Goal: Task Accomplishment & Management: Manage account settings

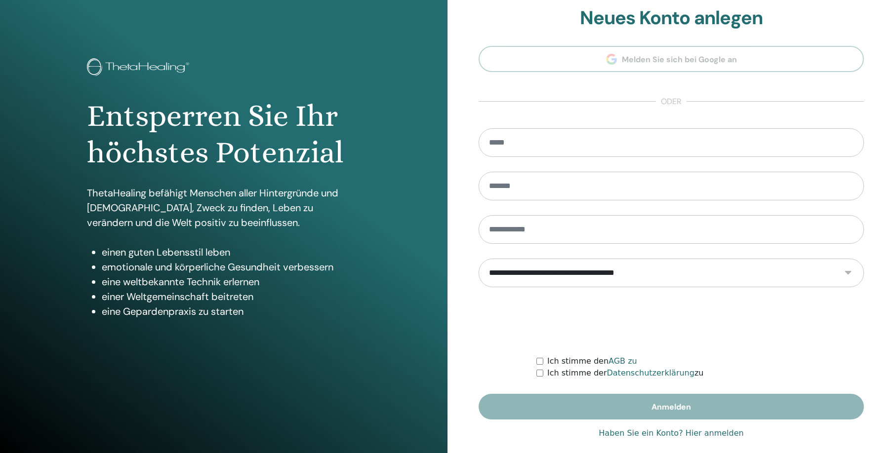
scroll to position [21, 0]
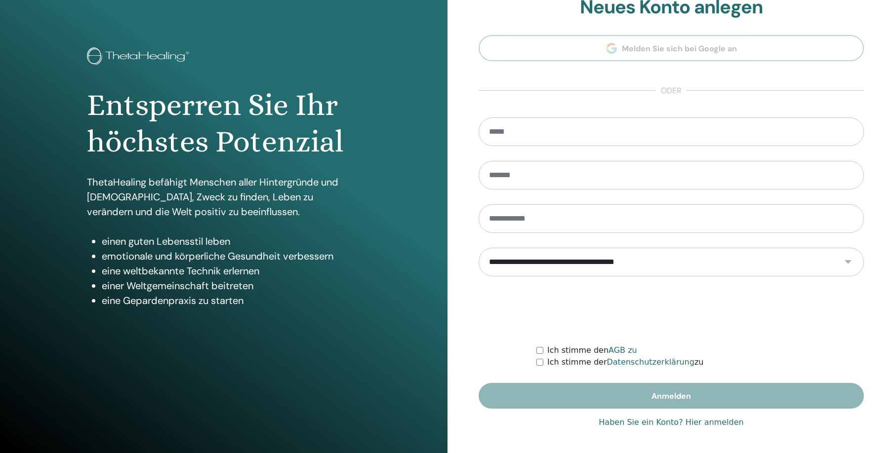
click at [688, 426] on link "Haben Sie ein Konto? Hier anmelden" at bounding box center [671, 423] width 145 height 12
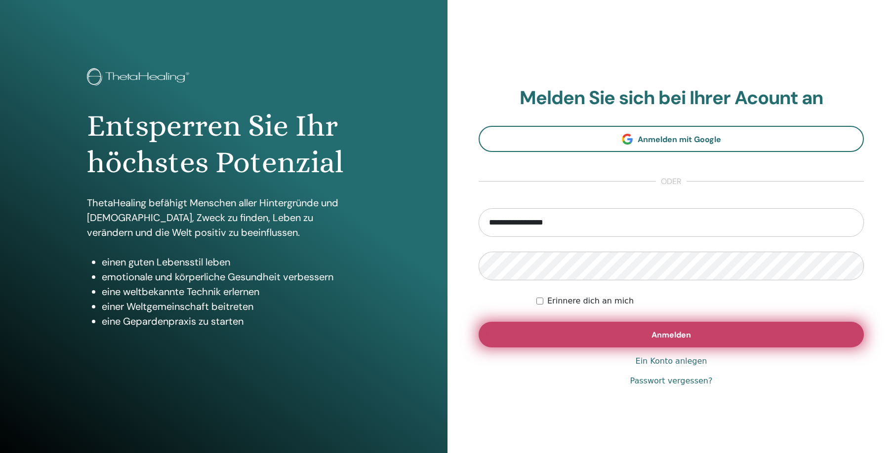
click at [667, 336] on span "Anmelden" at bounding box center [672, 335] width 40 height 10
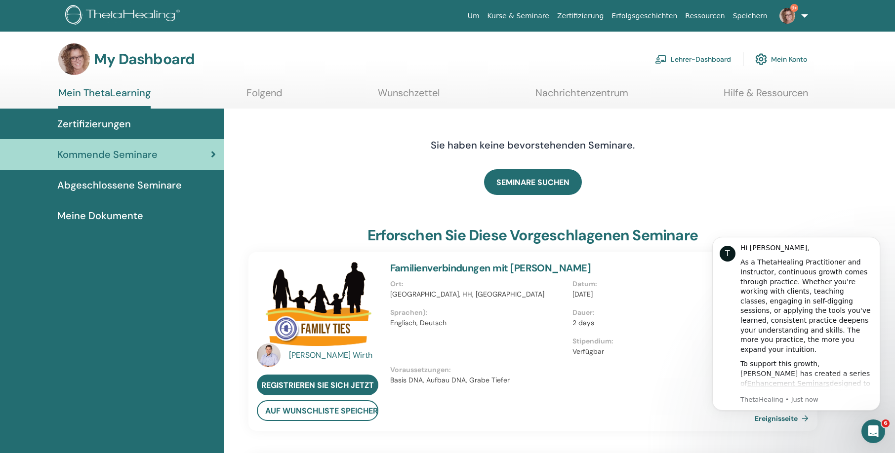
click at [214, 153] on icon at bounding box center [213, 155] width 5 height 10
click at [698, 59] on link "Lehrer-Dashboard" at bounding box center [675, 59] width 111 height 22
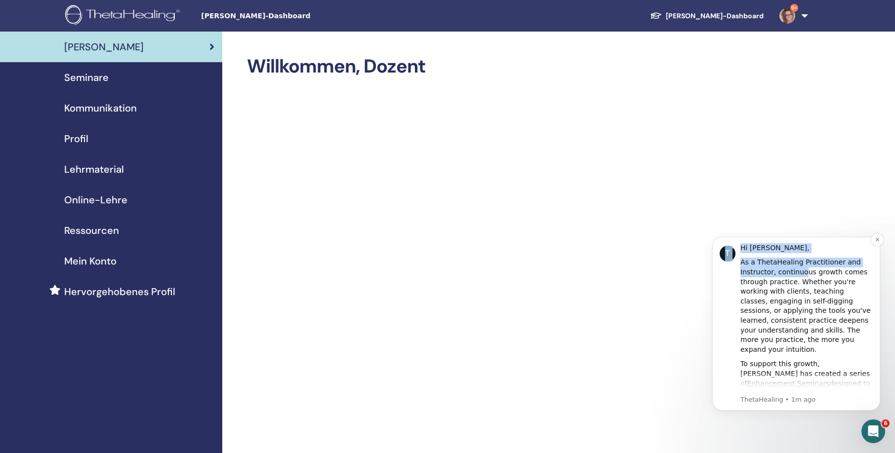
drag, startPoint x: 799, startPoint y: 277, endPoint x: 797, endPoint y: 180, distance: 96.8
click at [797, 244] on div "Hi [PERSON_NAME], As a ThetaHealing Practitioner and Instructor, continuous gro…" at bounding box center [806, 318] width 132 height 148
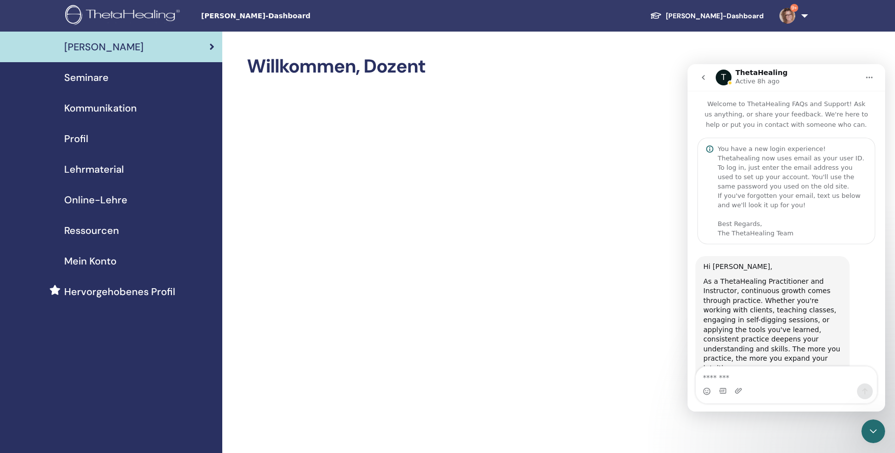
scroll to position [501, 0]
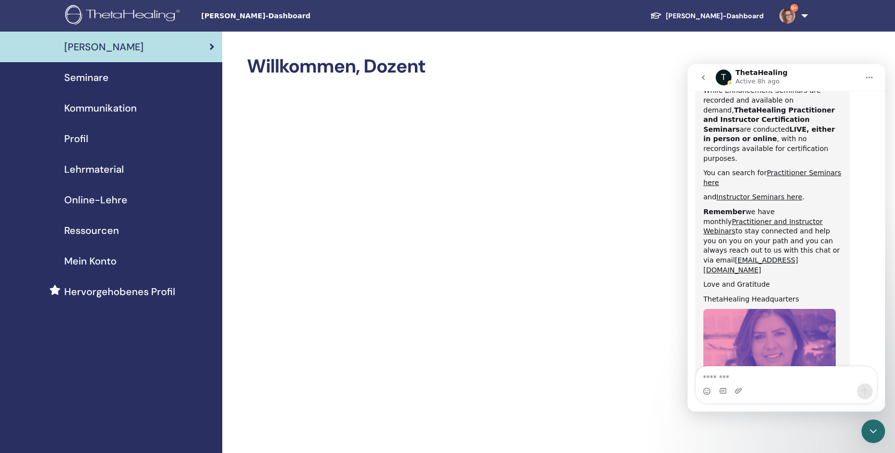
drag, startPoint x: 787, startPoint y: 22, endPoint x: 803, endPoint y: 200, distance: 178.5
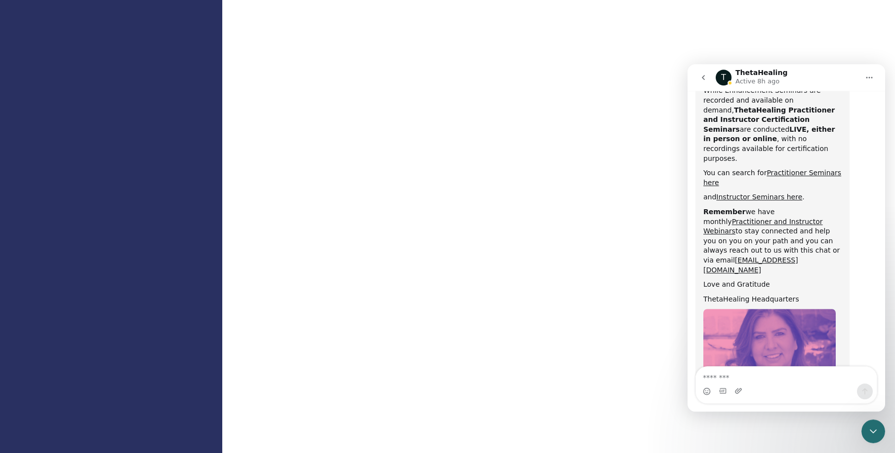
scroll to position [328, 0]
click at [875, 31] on div "Willkommen, Dozent" at bounding box center [557, 397] width 671 height 1386
click at [868, 77] on icon "Home" at bounding box center [869, 77] width 8 height 8
click at [809, 48] on div "Willkommen, Dozent" at bounding box center [557, 397] width 671 height 1386
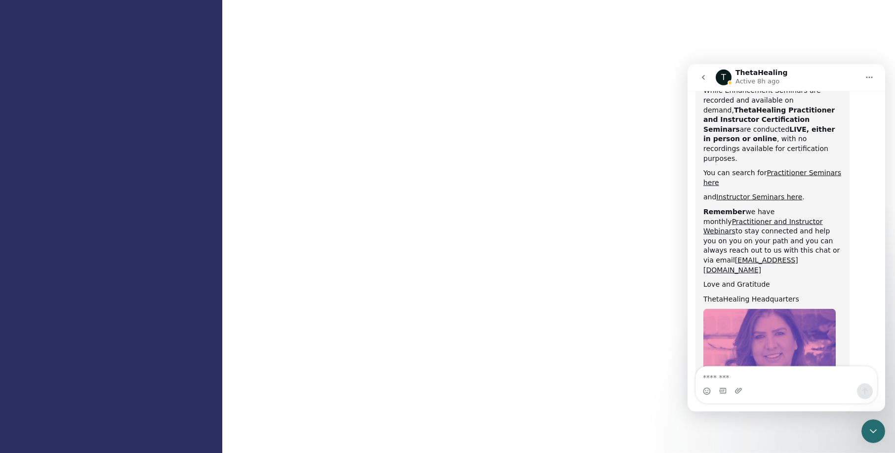
click at [703, 79] on icon "go back" at bounding box center [703, 77] width 8 height 8
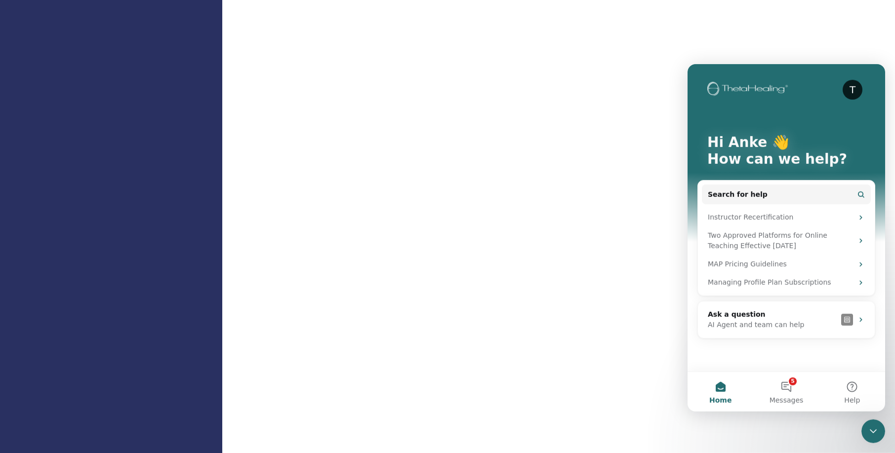
scroll to position [0, 0]
click at [703, 79] on div "T Hi Anke 👋 How can we help?" at bounding box center [786, 153] width 178 height 178
click at [723, 386] on button "Home" at bounding box center [721, 392] width 66 height 40
click at [717, 390] on button "Home" at bounding box center [721, 392] width 66 height 40
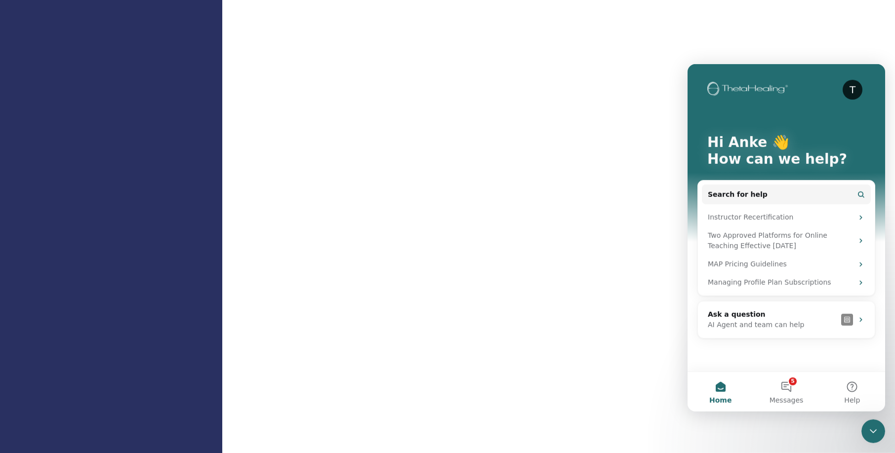
click at [721, 388] on button "Home" at bounding box center [721, 392] width 66 height 40
click at [874, 428] on icon "Close Intercom Messenger" at bounding box center [873, 431] width 12 height 12
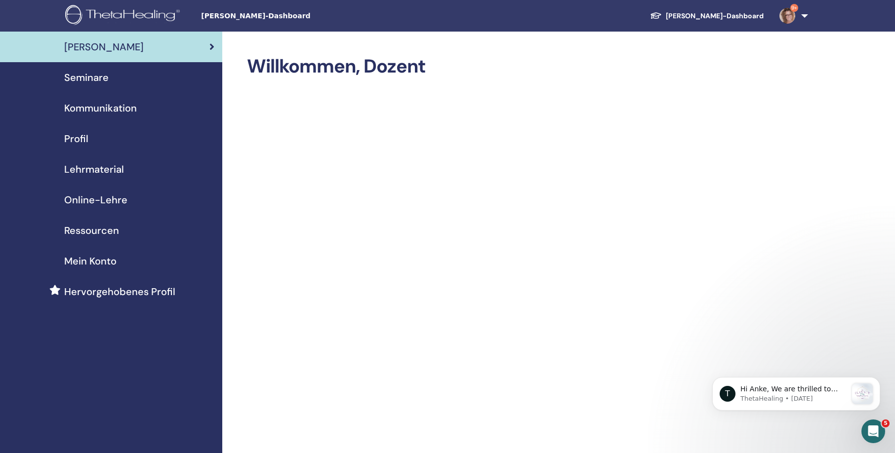
click at [93, 80] on span "Seminare" at bounding box center [86, 77] width 44 height 15
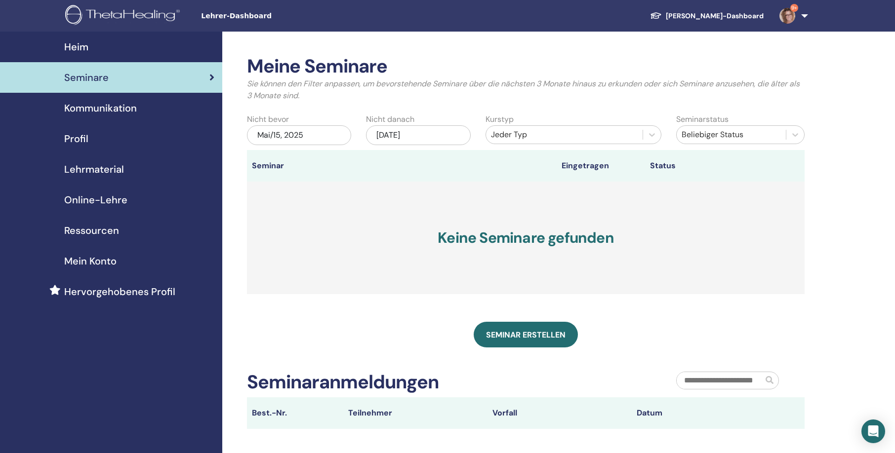
click at [111, 258] on span "Mein Konto" at bounding box center [90, 261] width 52 height 15
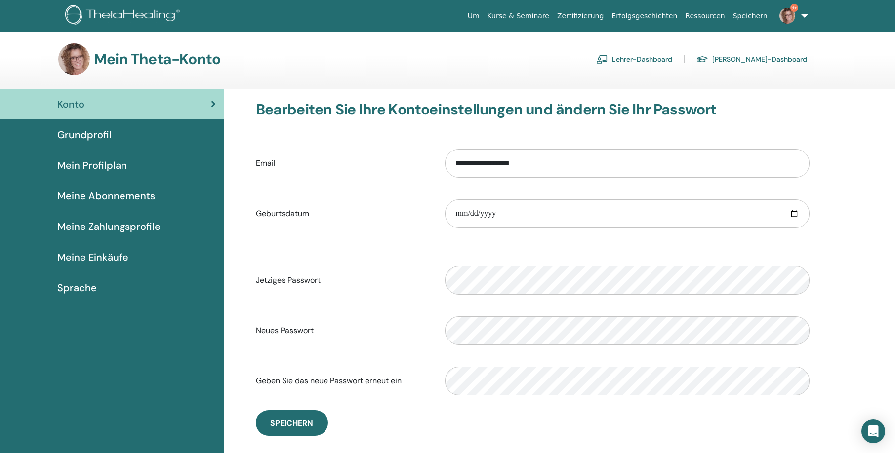
click at [672, 56] on link "Lehrer-Dashboard" at bounding box center [634, 59] width 76 height 16
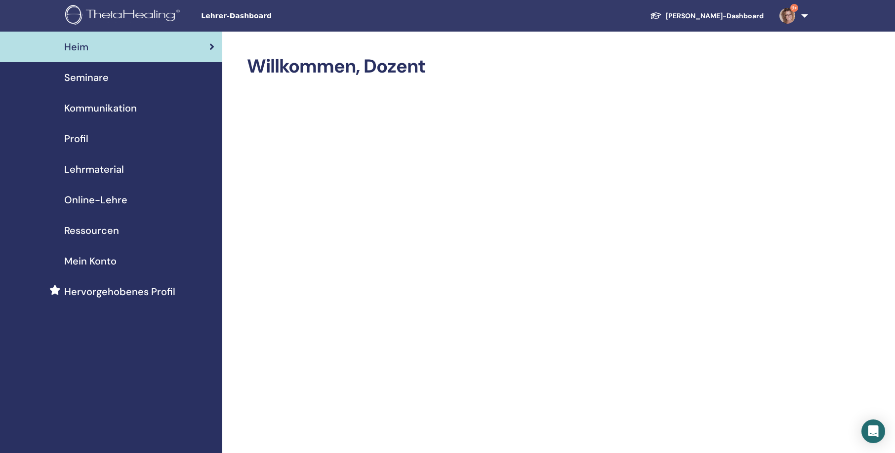
click at [124, 291] on span "Hervorgehobenes Profil" at bounding box center [119, 292] width 111 height 15
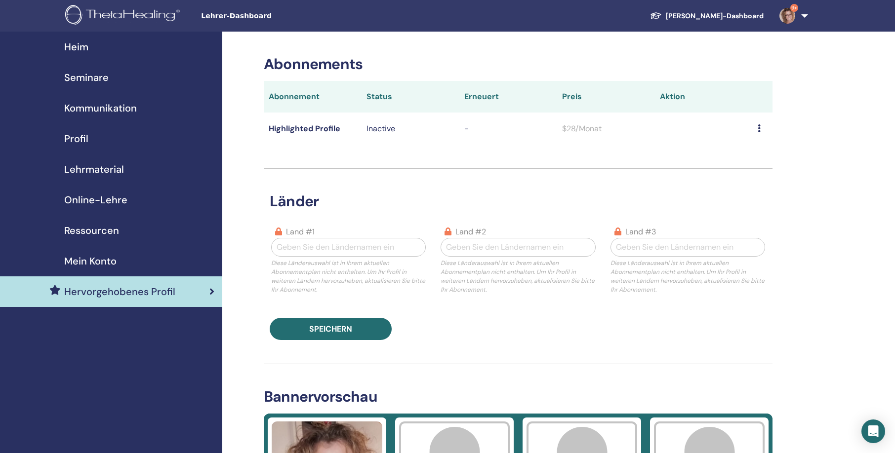
click at [758, 129] on icon at bounding box center [759, 128] width 3 height 8
click at [377, 128] on p "Inactive" at bounding box center [411, 129] width 88 height 12
click at [379, 96] on th "Status" at bounding box center [411, 97] width 98 height 32
click at [311, 131] on td "Highlighted Profile" at bounding box center [313, 129] width 98 height 32
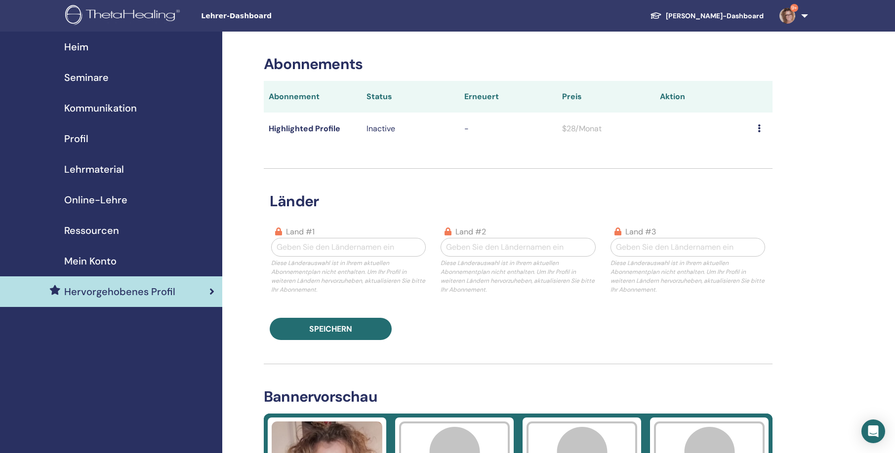
click at [758, 129] on icon at bounding box center [759, 128] width 3 height 8
click at [384, 127] on p "Inactive" at bounding box center [411, 129] width 88 height 12
click at [324, 125] on td "Highlighted Profile" at bounding box center [313, 129] width 98 height 32
click at [100, 77] on span "Seminare" at bounding box center [86, 77] width 44 height 15
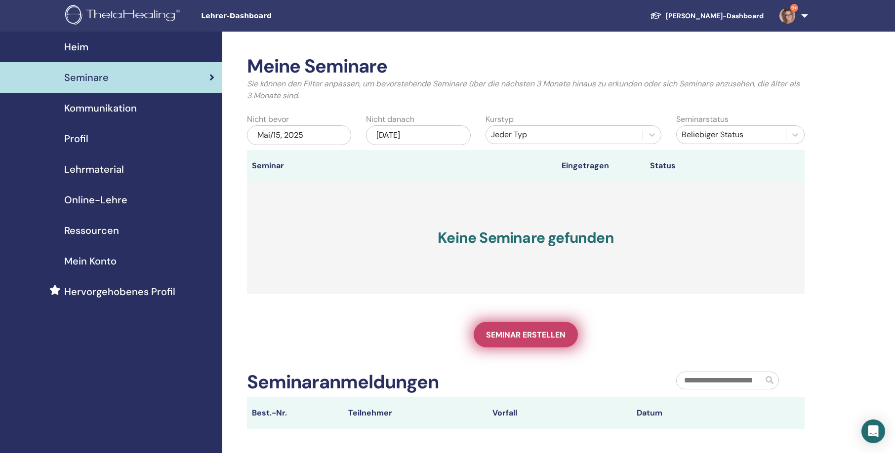
click at [515, 336] on span "Seminar erstellen" at bounding box center [526, 335] width 80 height 10
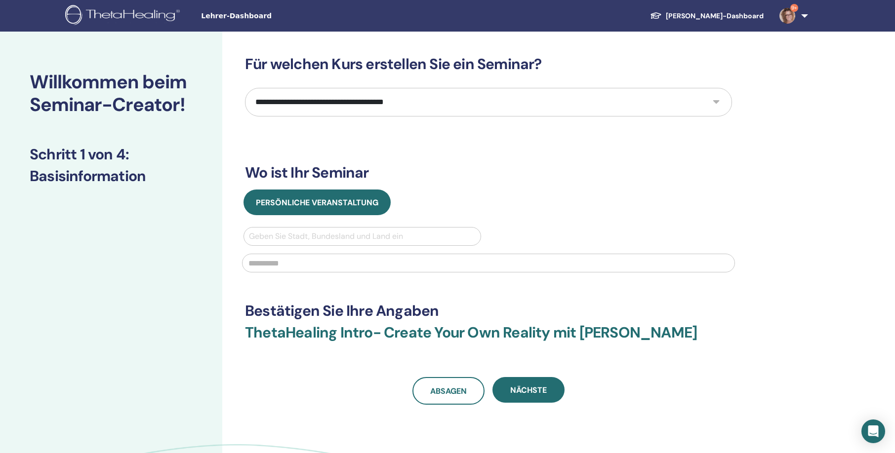
click at [245, 88] on select "**********" at bounding box center [488, 102] width 487 height 29
select select "*"
click option "*********" at bounding box center [0, 0] width 0 height 0
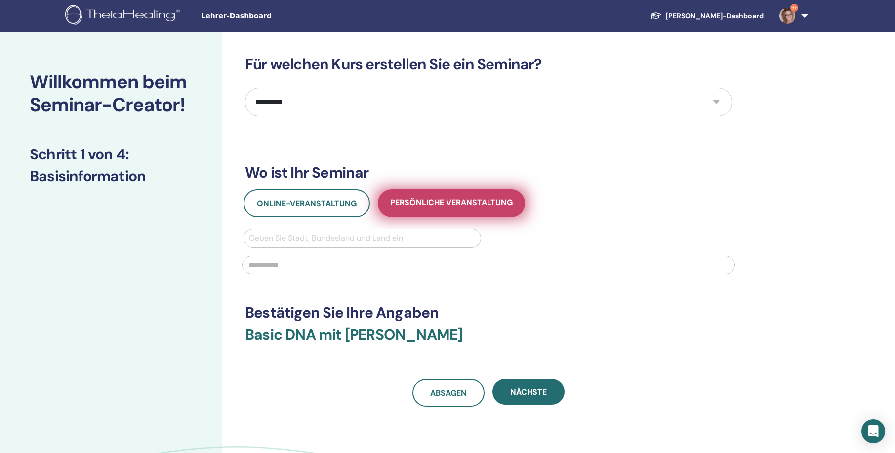
click at [469, 204] on span "Persönliche Veranstaltung" at bounding box center [451, 204] width 122 height 12
click at [467, 204] on span "Persönliche Veranstaltung" at bounding box center [451, 204] width 122 height 12
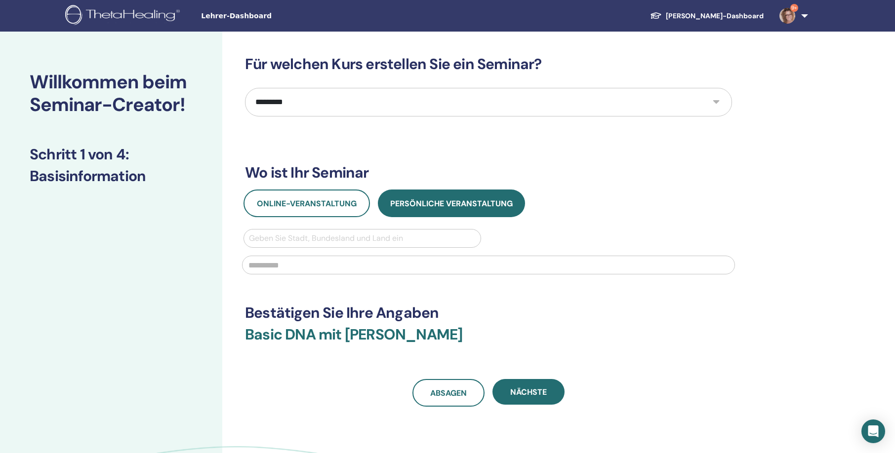
click at [340, 234] on div at bounding box center [362, 239] width 227 height 14
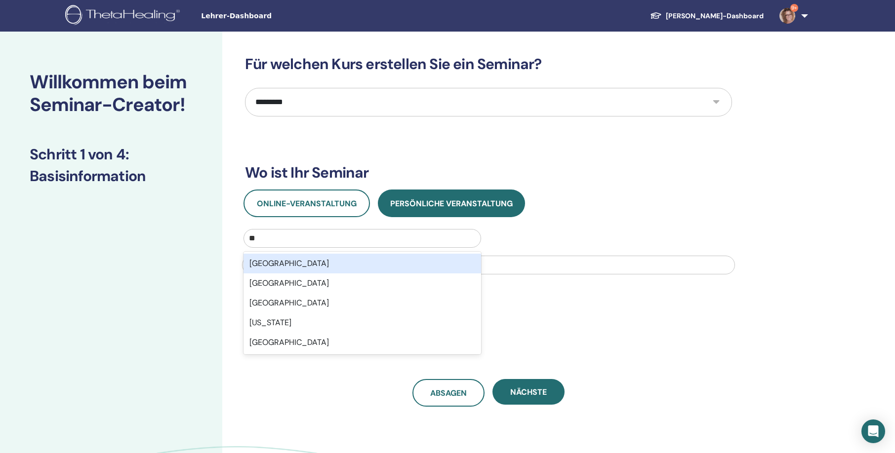
type input "*"
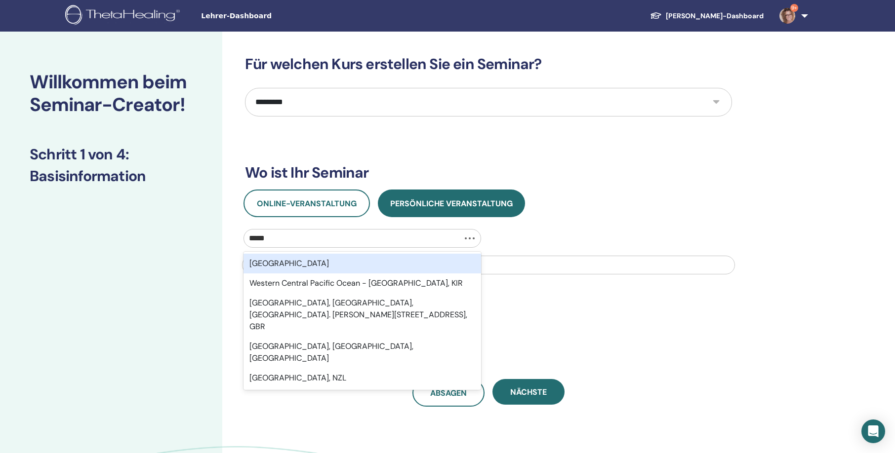
type input "******"
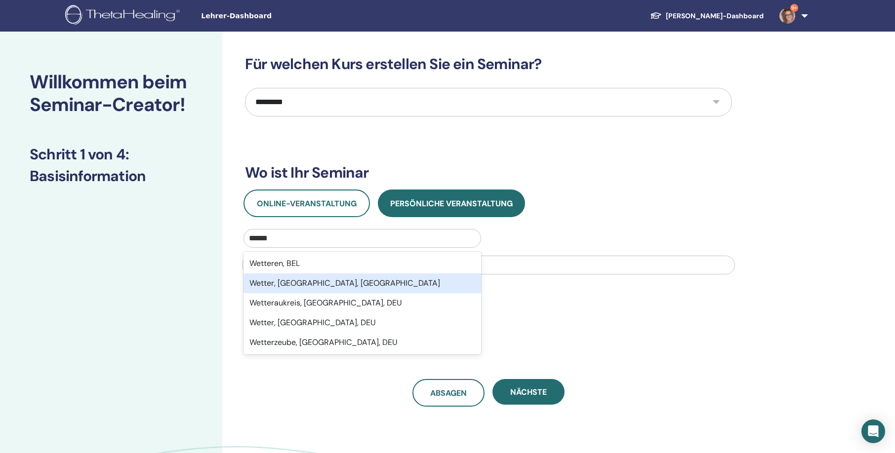
click at [320, 282] on div "Wetter, Nordrhein-Westfalen, DEU" at bounding box center [363, 284] width 238 height 20
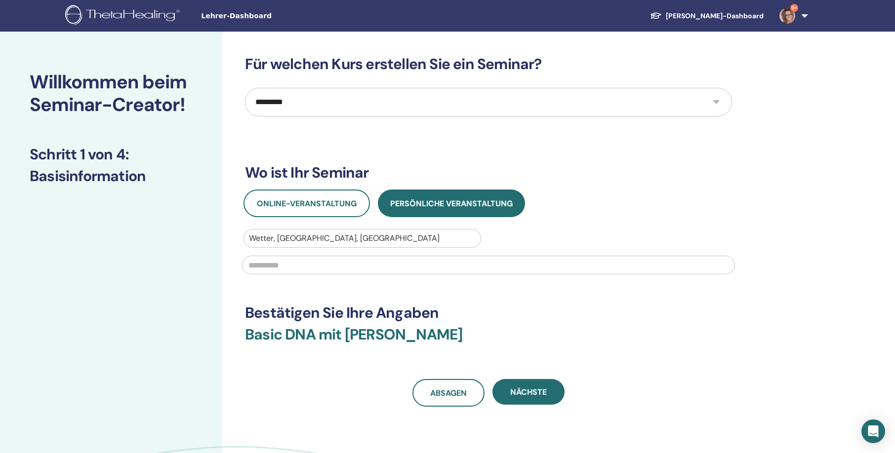
click at [297, 265] on input "text" at bounding box center [488, 265] width 493 height 19
type input "**********"
click at [524, 391] on span "Nächste" at bounding box center [528, 392] width 37 height 10
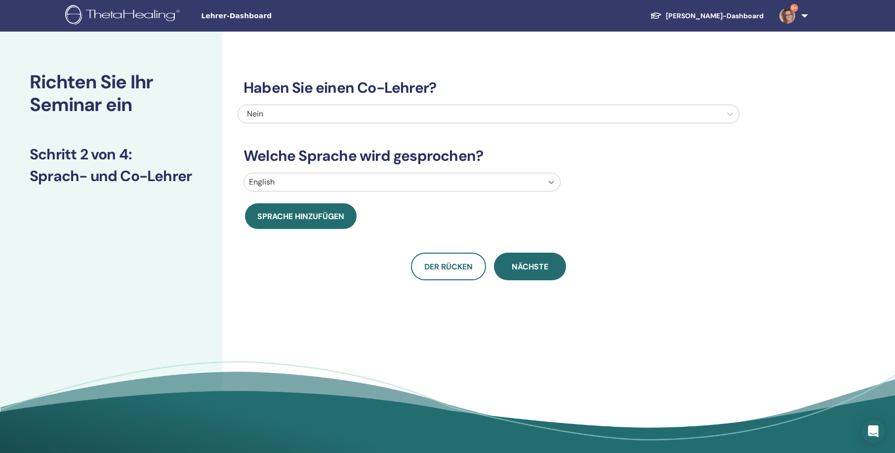
click at [551, 184] on icon at bounding box center [551, 182] width 10 height 10
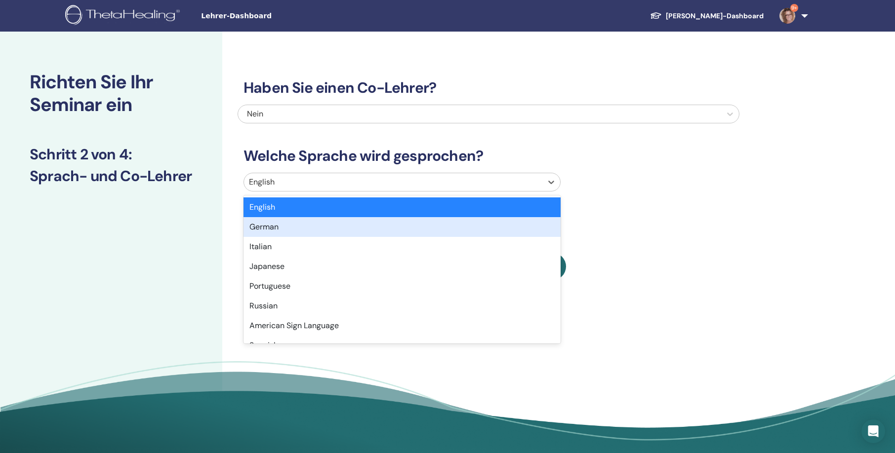
click at [430, 229] on div "German" at bounding box center [402, 227] width 317 height 20
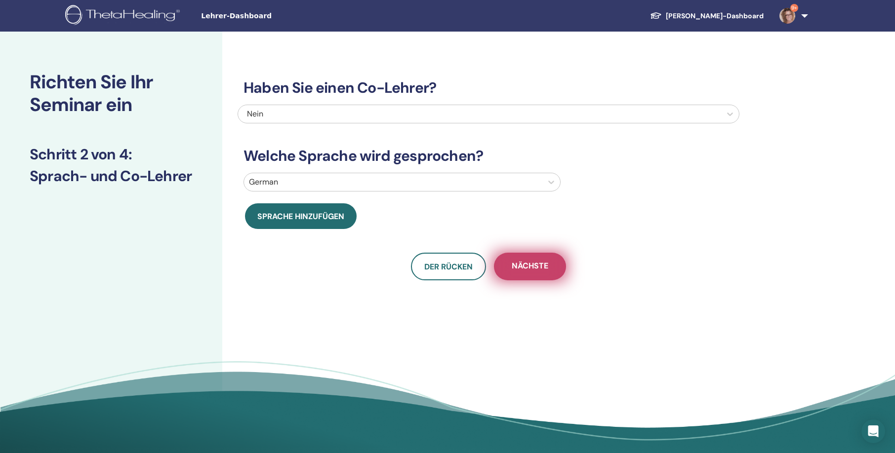
click at [532, 265] on span "Nächste" at bounding box center [530, 267] width 37 height 12
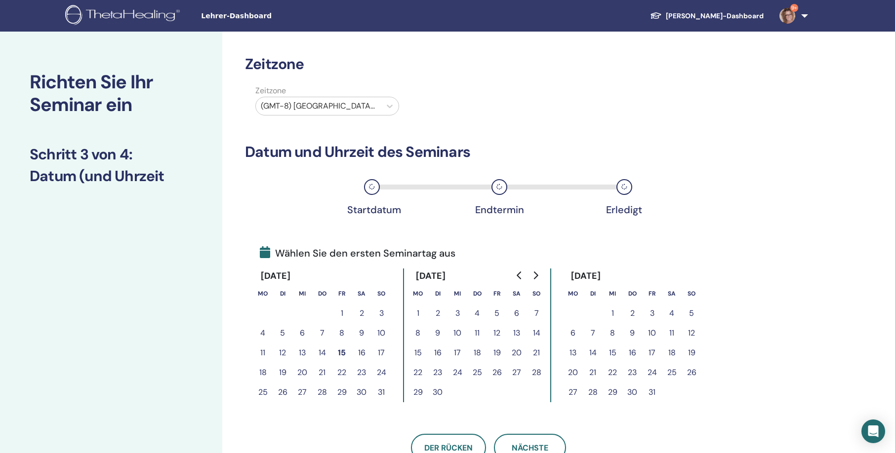
click at [495, 373] on button "26" at bounding box center [497, 373] width 20 height 20
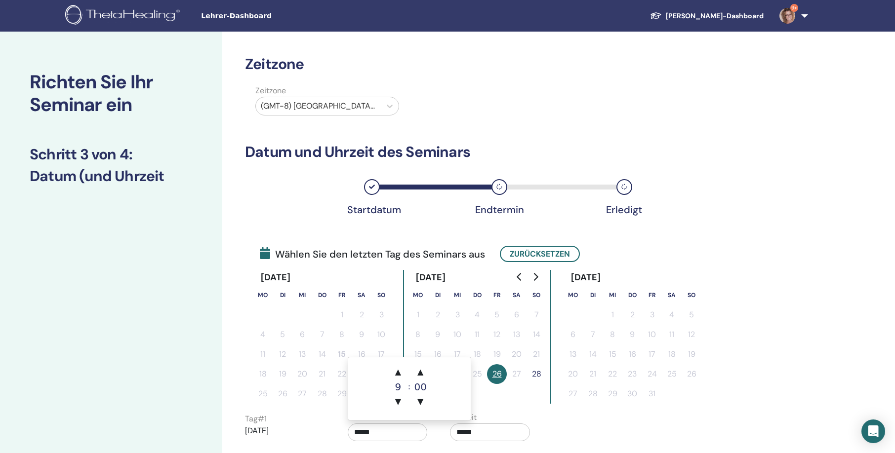
click at [380, 430] on input "*****" at bounding box center [388, 433] width 80 height 18
click at [396, 374] on span "▲" at bounding box center [398, 373] width 20 height 20
type input "*****"
click at [482, 431] on input "*****" at bounding box center [490, 433] width 80 height 18
click at [501, 372] on span "▲" at bounding box center [500, 373] width 20 height 20
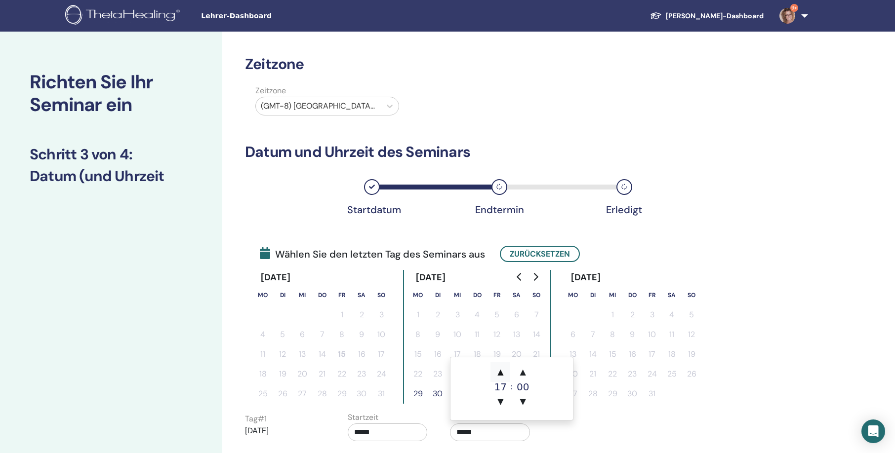
click at [501, 372] on span "▲" at bounding box center [500, 373] width 20 height 20
type input "*****"
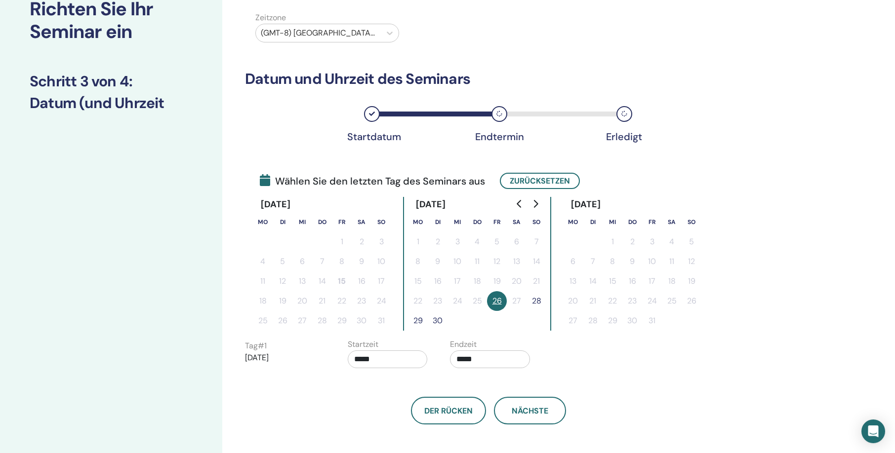
scroll to position [122, 0]
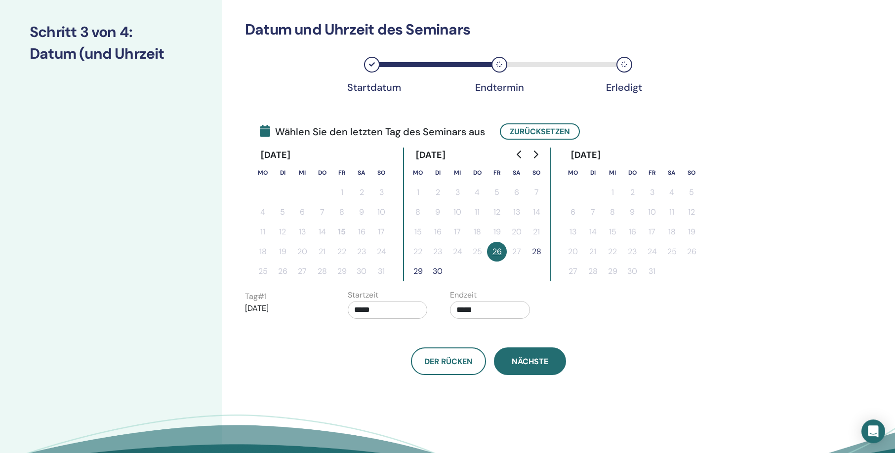
click at [532, 360] on span "Nächste" at bounding box center [530, 362] width 37 height 10
click at [536, 251] on button "28" at bounding box center [537, 252] width 20 height 20
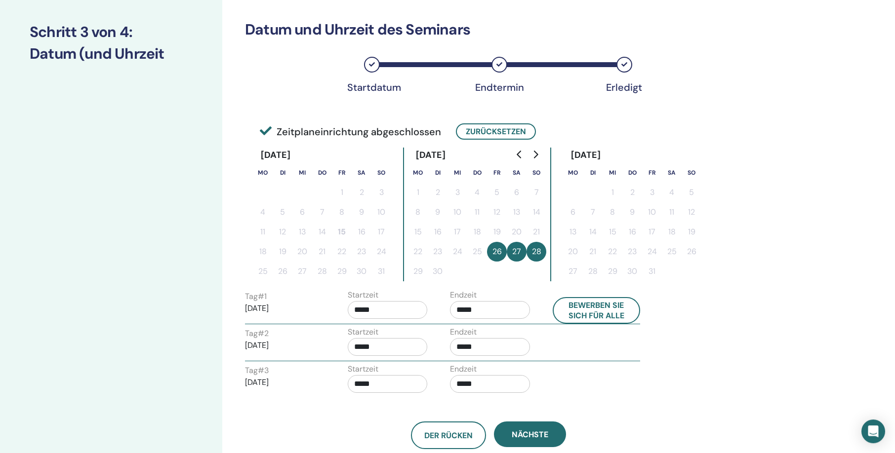
click at [367, 348] on input "*****" at bounding box center [388, 347] width 80 height 18
click at [397, 373] on span "▲" at bounding box center [398, 373] width 20 height 20
type input "*****"
click at [489, 345] on input "*****" at bounding box center [490, 347] width 80 height 18
click at [499, 372] on span "▲" at bounding box center [500, 373] width 20 height 20
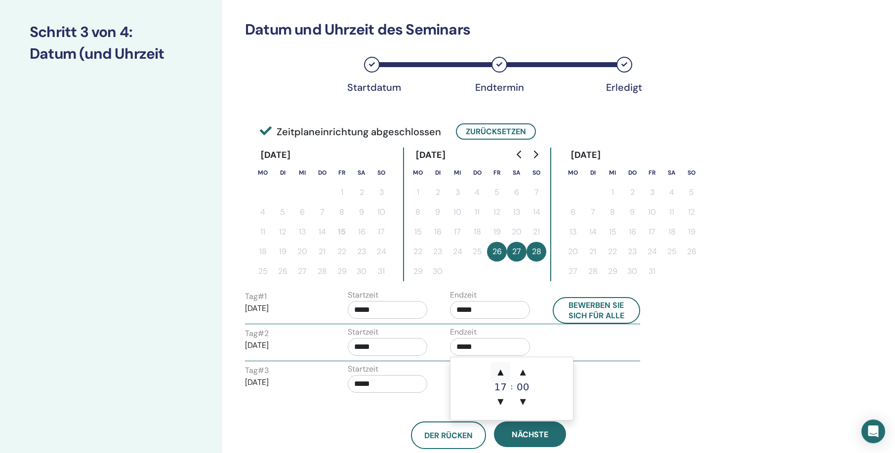
click at [499, 372] on span "▲" at bounding box center [500, 373] width 20 height 20
type input "*****"
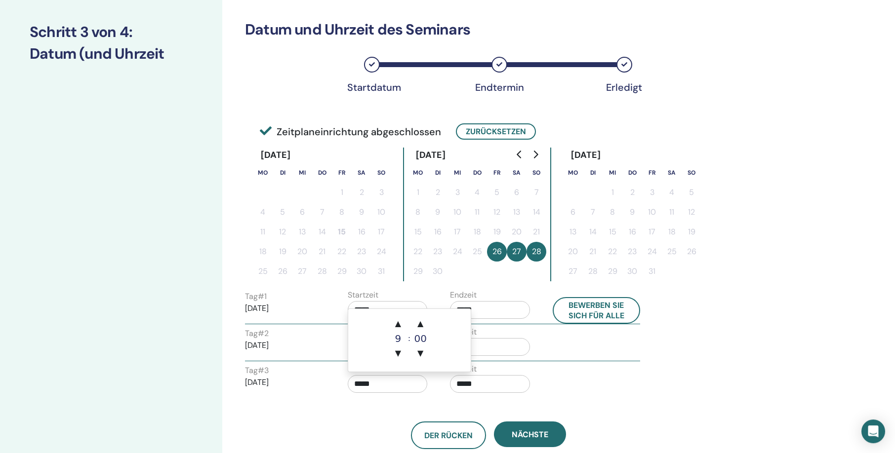
click at [373, 378] on input "*****" at bounding box center [388, 384] width 80 height 18
click at [398, 325] on span "▲" at bounding box center [398, 324] width 20 height 20
type input "*****"
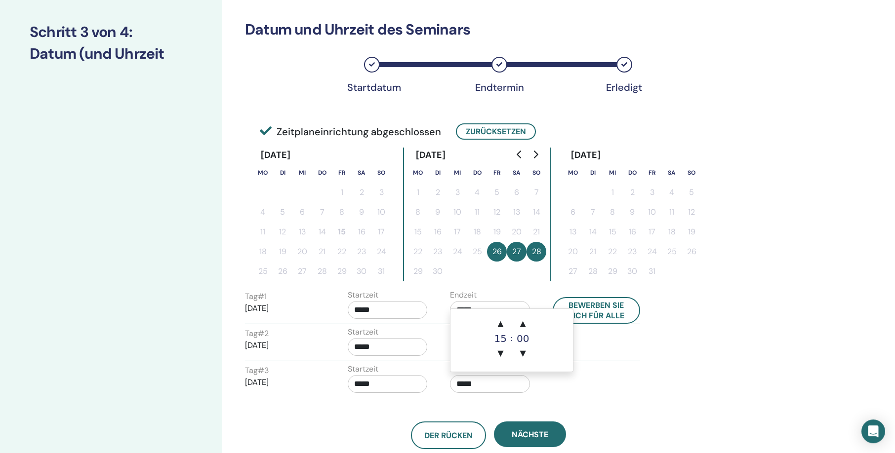
click at [476, 380] on input "*****" at bounding box center [490, 384] width 80 height 18
click at [500, 325] on span "▲" at bounding box center [500, 324] width 20 height 20
type input "*****"
click at [737, 387] on div "Zeitzone Zeitzone (GMT-8) US/Alaska Datum und Uhrzeit des Seminars Startdatum E…" at bounding box center [520, 248] width 597 height 679
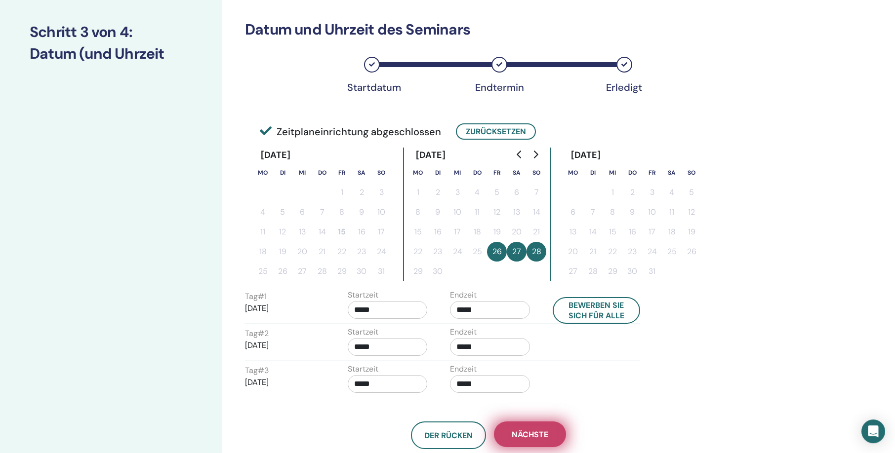
click at [511, 434] on button "Nächste" at bounding box center [530, 435] width 72 height 26
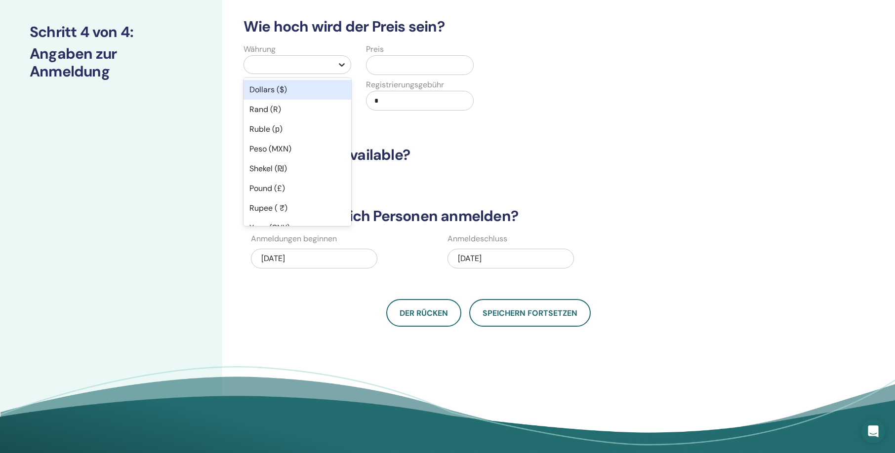
click at [342, 64] on icon at bounding box center [342, 65] width 10 height 10
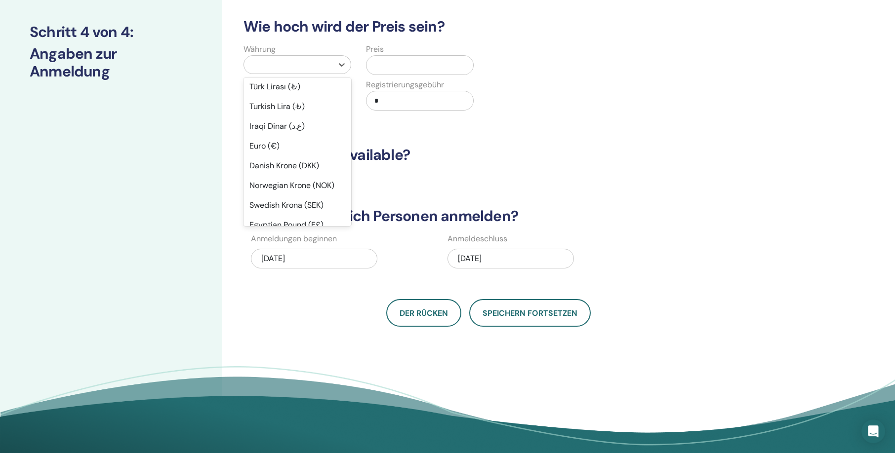
scroll to position [631, 0]
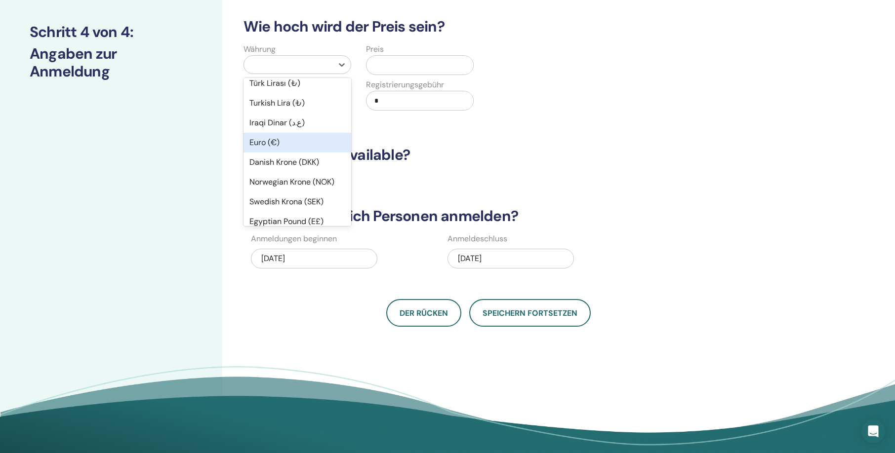
click at [268, 153] on div "Euro (€)" at bounding box center [298, 143] width 108 height 20
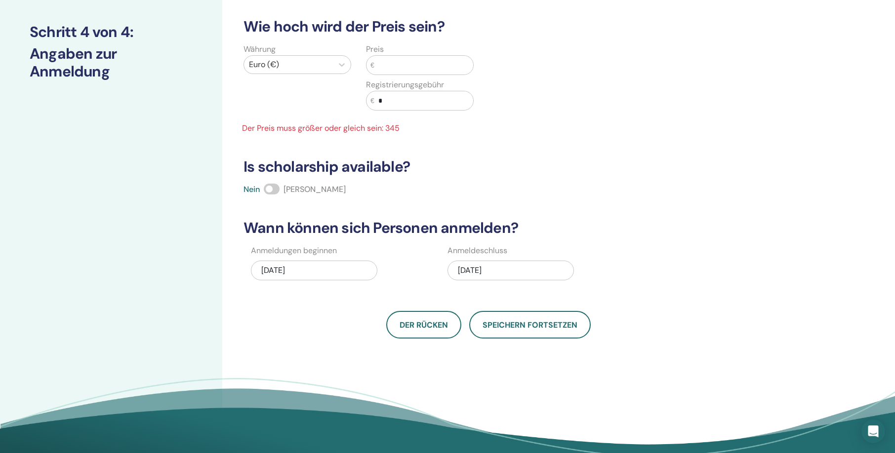
click at [387, 64] on input "text" at bounding box center [423, 65] width 99 height 19
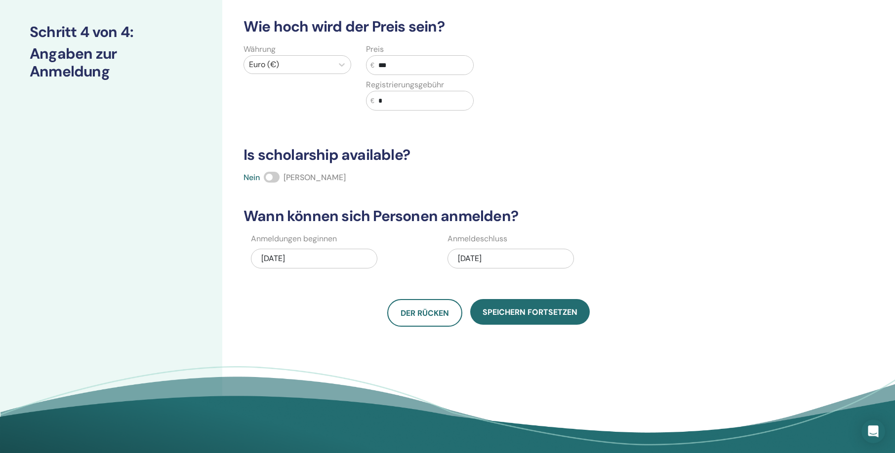
type input "***"
click at [480, 257] on div "09/28/2025" at bounding box center [511, 259] width 126 height 20
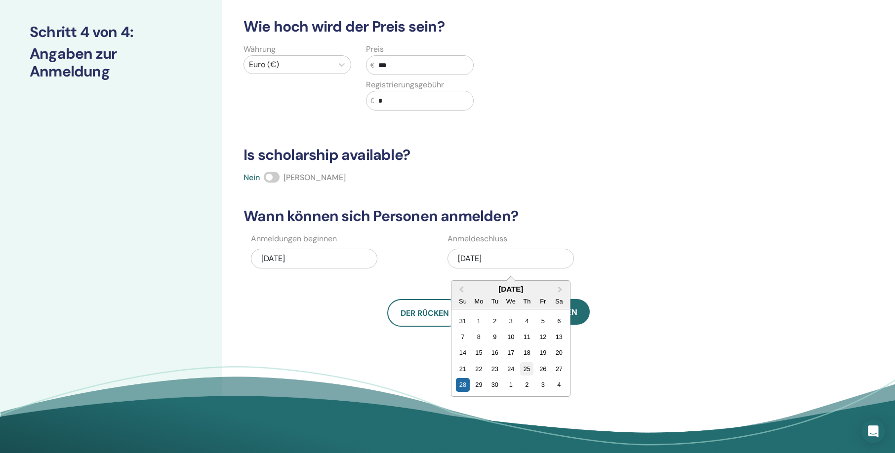
click at [525, 369] on div "25" at bounding box center [526, 369] width 13 height 13
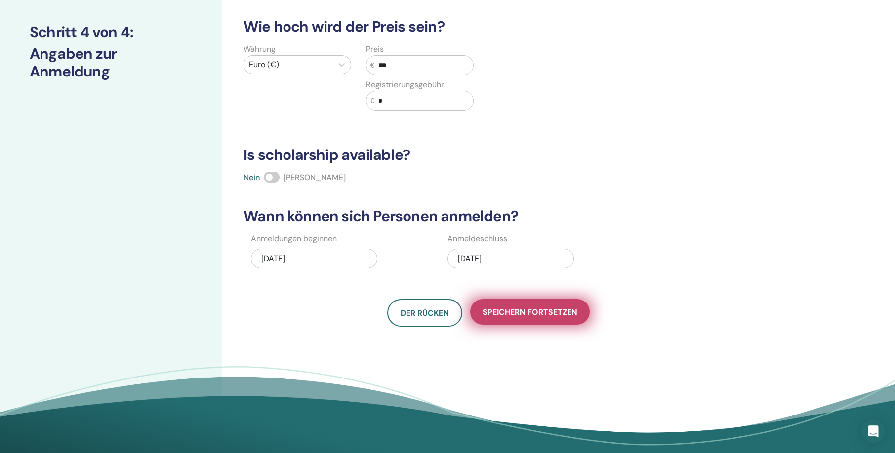
click at [522, 311] on span "Speichern fortsetzen" at bounding box center [530, 312] width 95 height 10
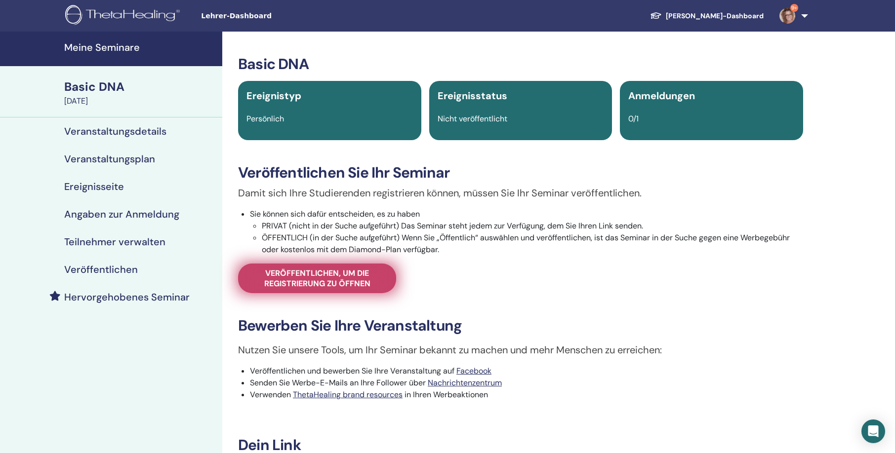
click at [352, 278] on span "Veröffentlichen, um die Registrierung zu öffnen" at bounding box center [316, 278] width 133 height 21
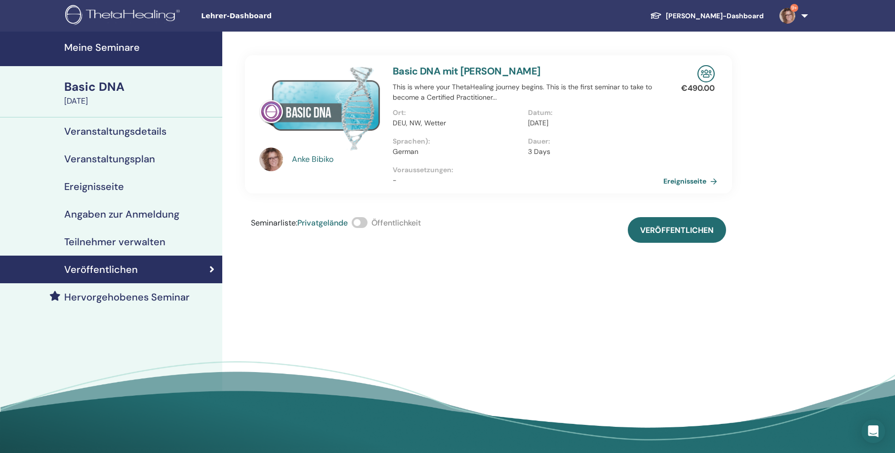
click at [365, 222] on span at bounding box center [360, 222] width 16 height 11
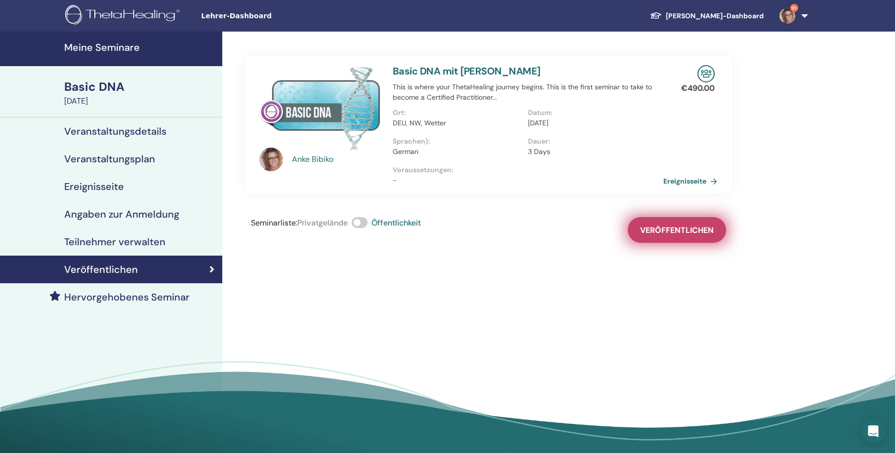
click at [676, 228] on span "Veröffentlichen" at bounding box center [677, 230] width 74 height 10
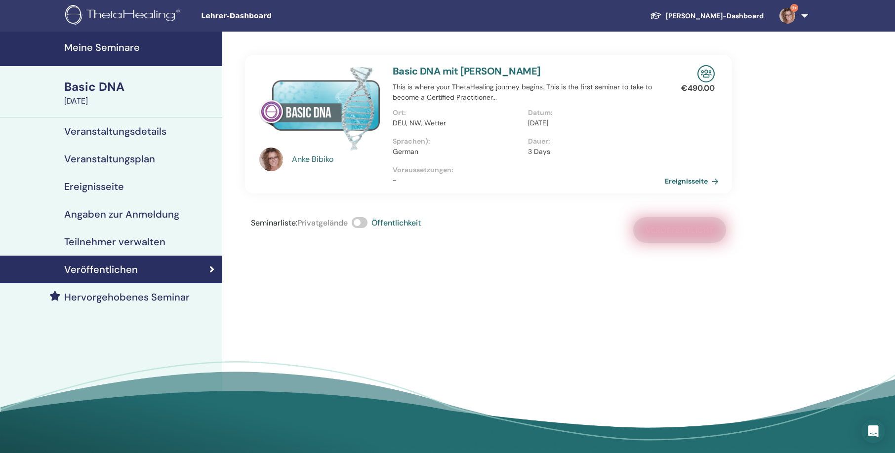
click at [707, 180] on link "Ereignisseite" at bounding box center [694, 181] width 58 height 15
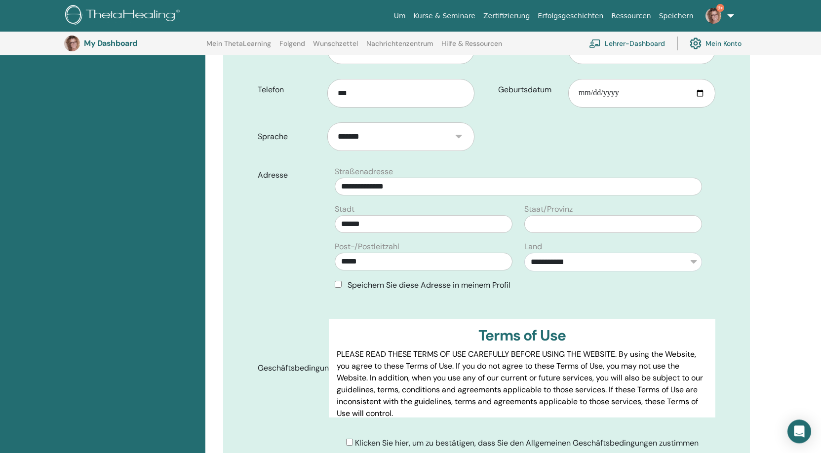
scroll to position [230, 0]
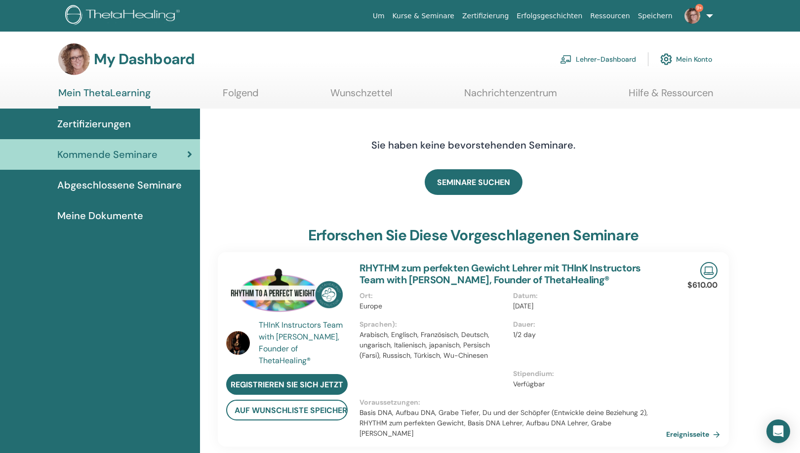
click at [118, 216] on span "Meine Dokumente" at bounding box center [100, 215] width 86 height 15
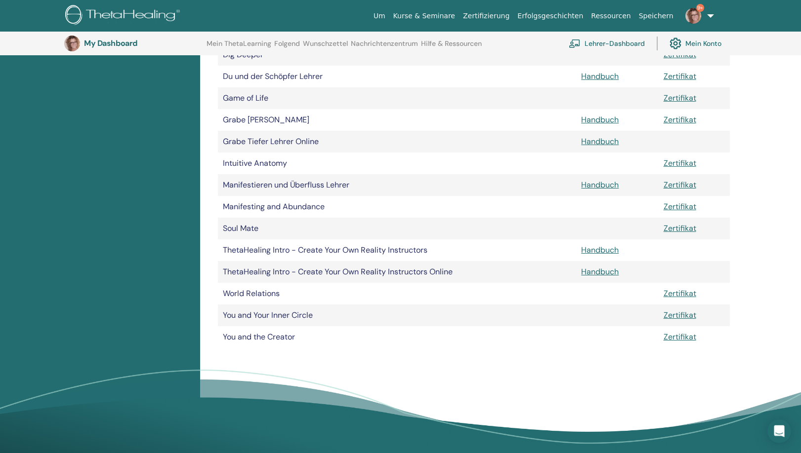
scroll to position [365, 0]
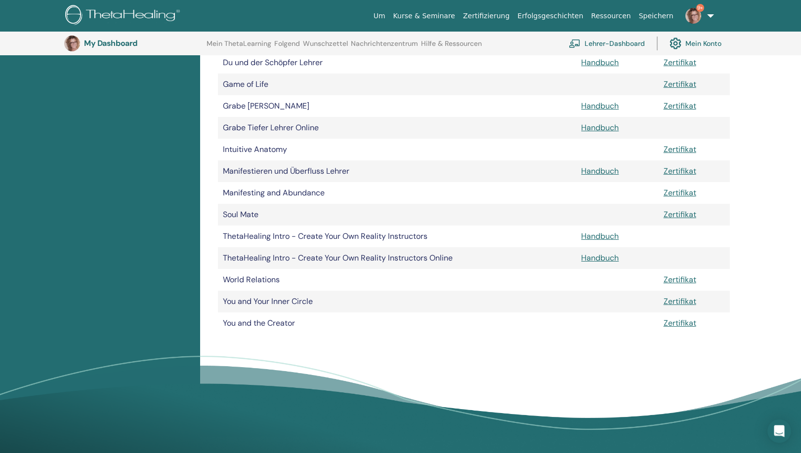
drag, startPoint x: 803, startPoint y: 257, endPoint x: 797, endPoint y: 320, distance: 62.5
click at [797, 320] on div "Meine Dokumente Dokumentieren Anleitungen Zertifikate Advanced DNA Zertifikat A…" at bounding box center [500, 110] width 601 height 691
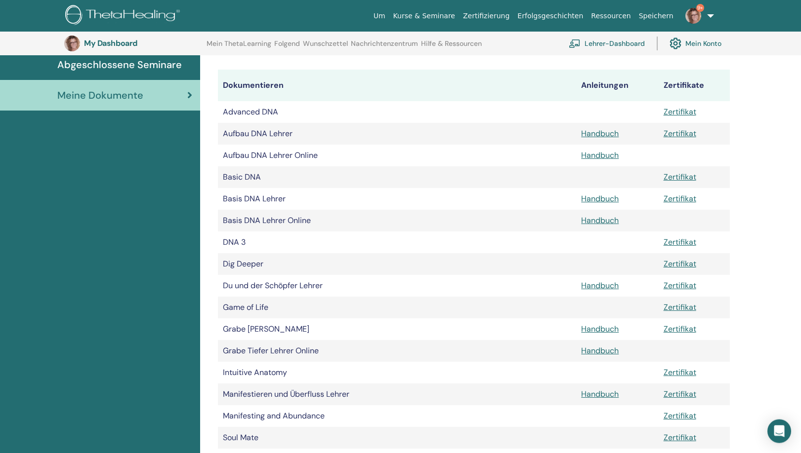
scroll to position [129, 0]
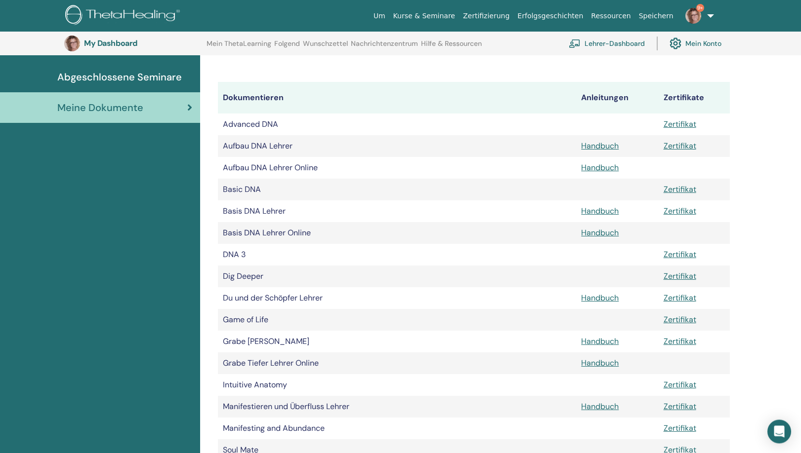
click at [611, 44] on link "Lehrer-Dashboard" at bounding box center [607, 44] width 76 height 22
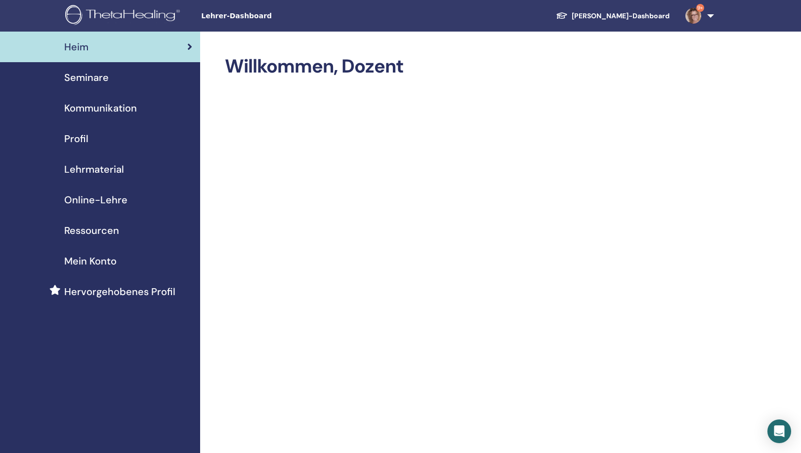
click at [110, 260] on span "Mein Konto" at bounding box center [90, 261] width 52 height 15
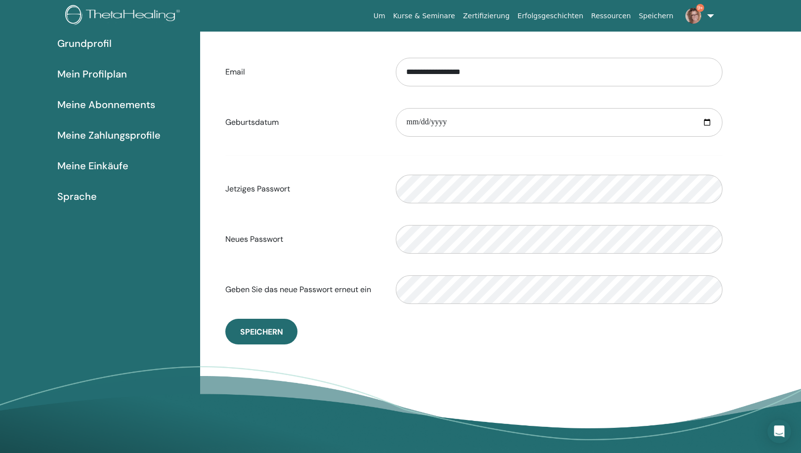
scroll to position [73, 0]
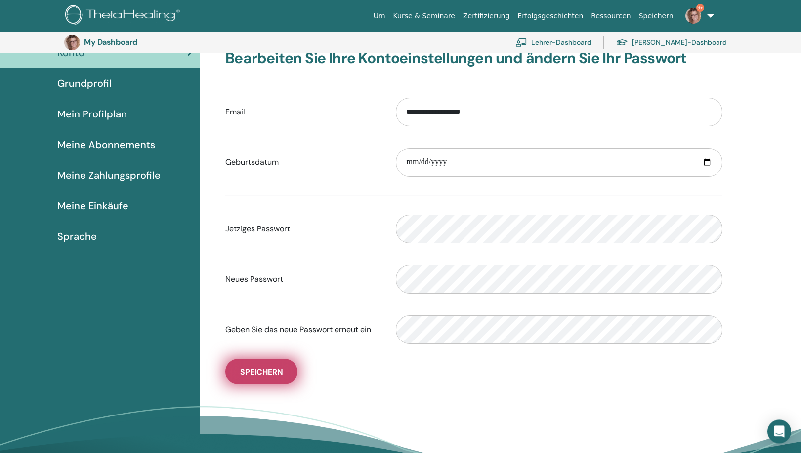
click at [252, 371] on span "Speichern" at bounding box center [261, 372] width 43 height 10
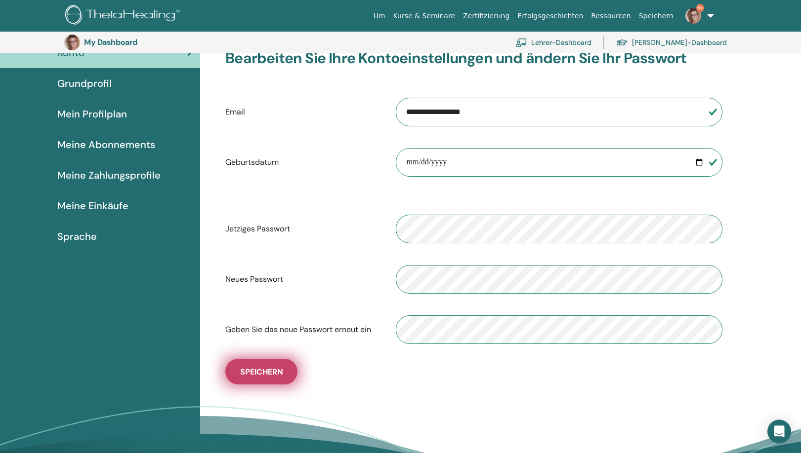
click at [265, 369] on span "Speichern" at bounding box center [261, 372] width 43 height 10
click at [270, 357] on div "**********" at bounding box center [474, 216] width 512 height 335
click at [265, 371] on span "Speichern" at bounding box center [261, 372] width 43 height 10
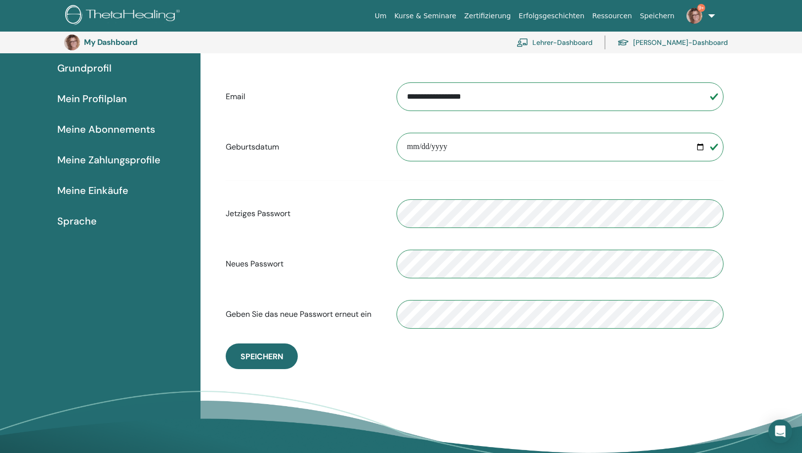
scroll to position [70, 0]
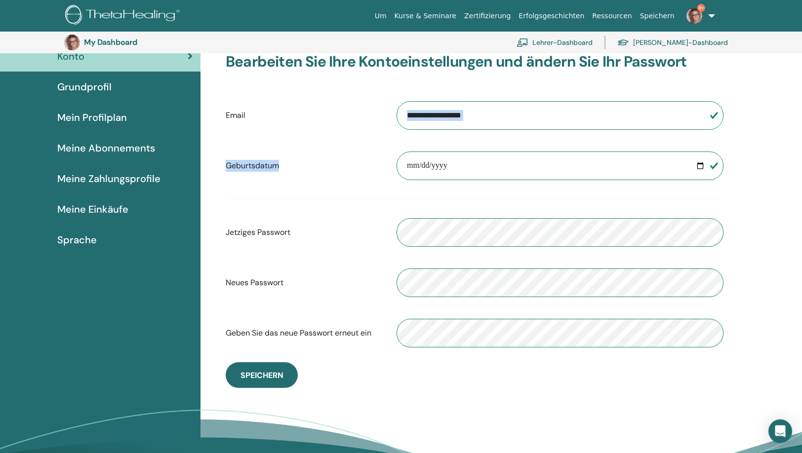
drag, startPoint x: 801, startPoint y: 169, endPoint x: 797, endPoint y: 118, distance: 52.0
click at [797, 118] on div "**********" at bounding box center [502, 275] width 602 height 468
click at [86, 117] on span "Mein Profilplan" at bounding box center [92, 117] width 70 height 15
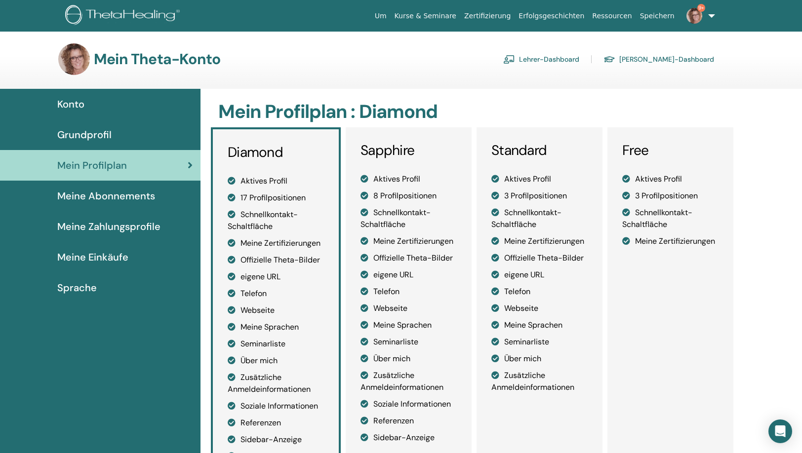
click at [83, 133] on span "Grundprofil" at bounding box center [84, 134] width 54 height 15
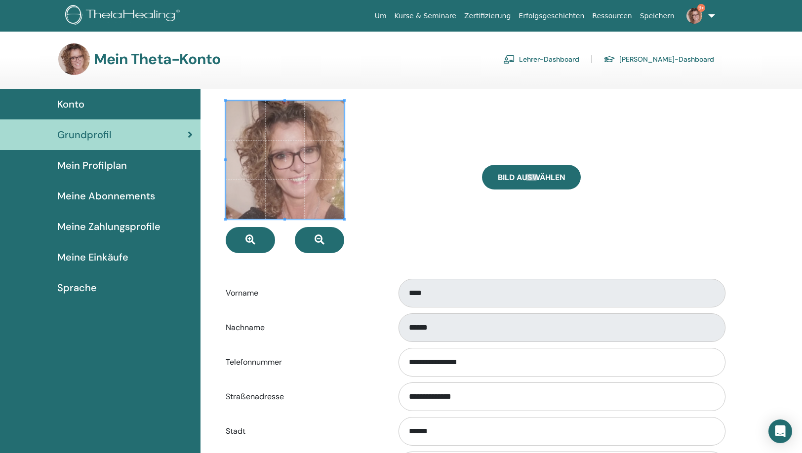
click at [122, 162] on span "Mein Profilplan" at bounding box center [92, 165] width 70 height 15
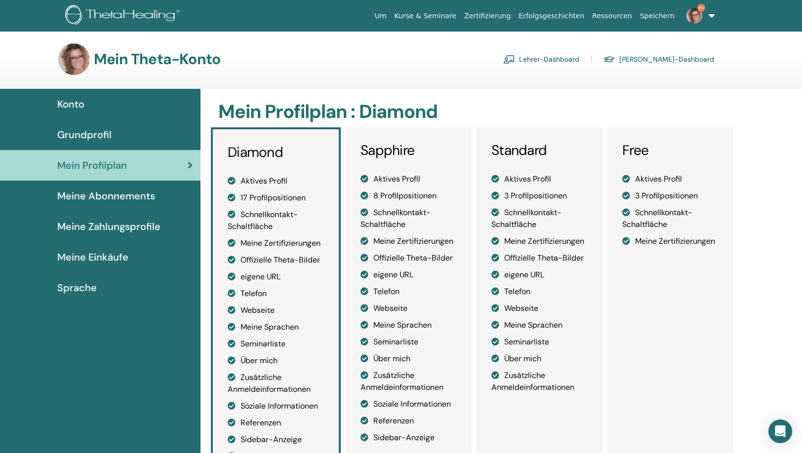
click at [112, 197] on span "Meine Abonnements" at bounding box center [106, 196] width 98 height 15
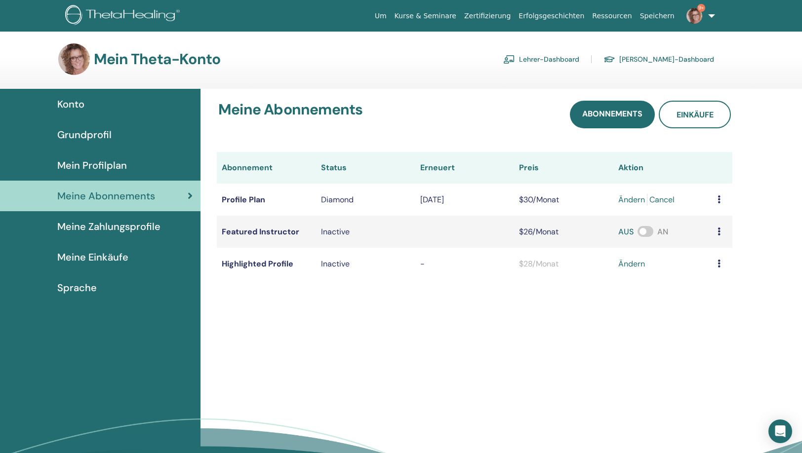
click at [119, 169] on span "Mein Profilplan" at bounding box center [92, 165] width 70 height 15
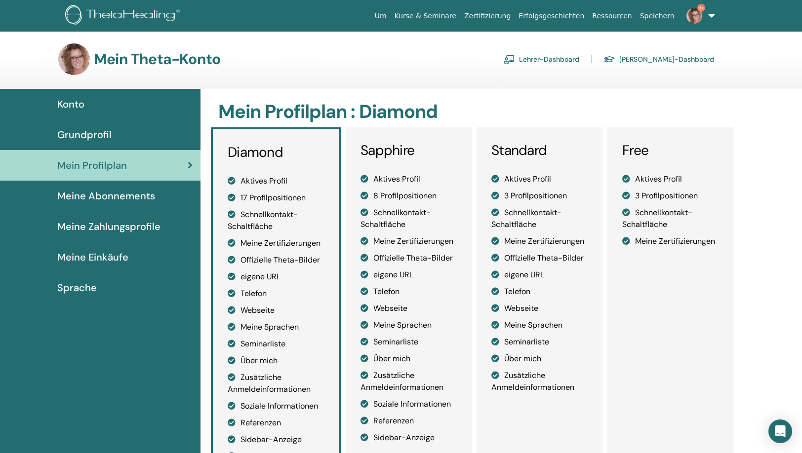
drag, startPoint x: 800, startPoint y: 142, endPoint x: 803, endPoint y: 151, distance: 9.7
click at [802, 151] on html "Um Kurse & Seminare Zertifizierung Erfolgsgeschichten Ressourcen Speichern 9+ A…" at bounding box center [401, 226] width 802 height 453
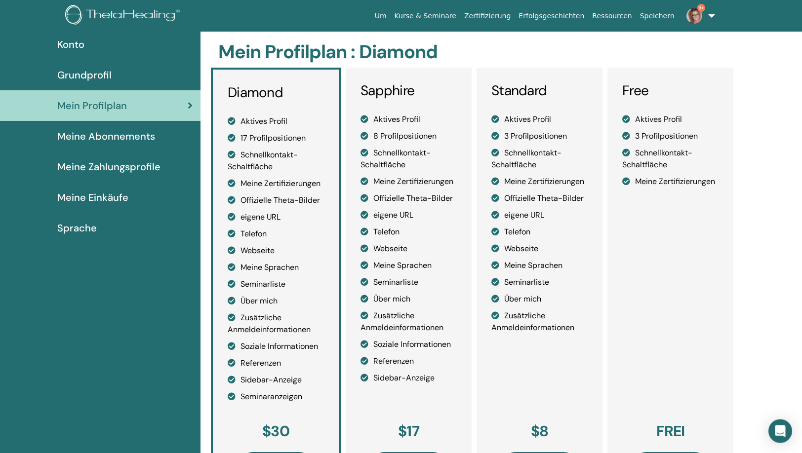
scroll to position [112, 0]
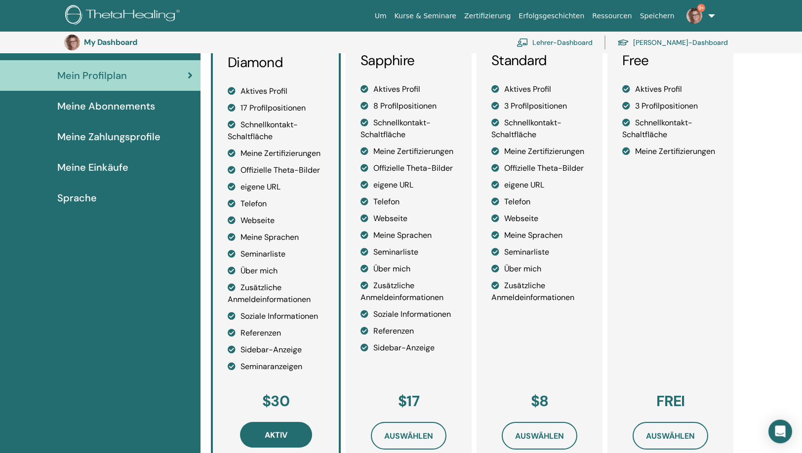
click at [120, 41] on h3 "My Dashboard" at bounding box center [133, 42] width 99 height 9
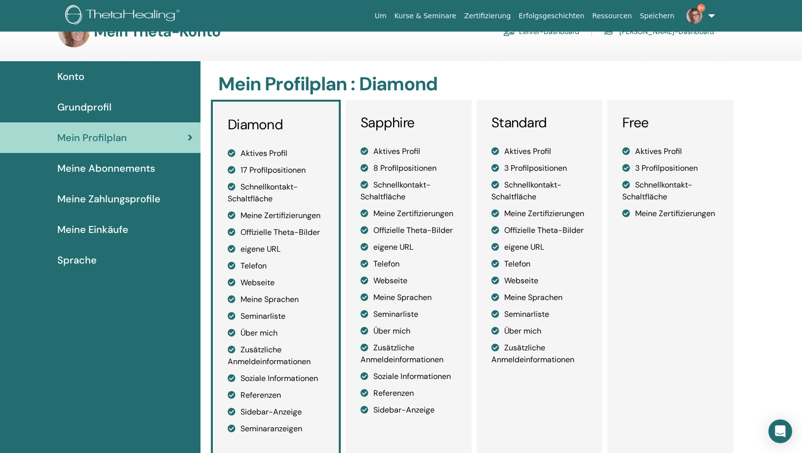
scroll to position [0, 0]
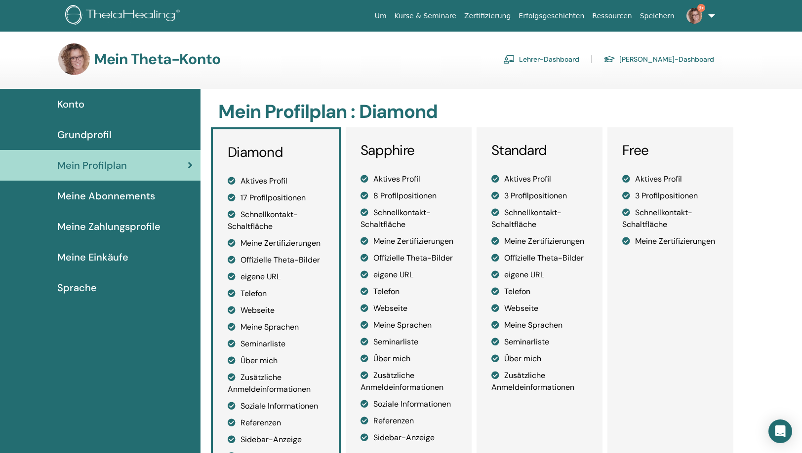
click at [579, 59] on link "Lehrer-Dashboard" at bounding box center [541, 59] width 76 height 16
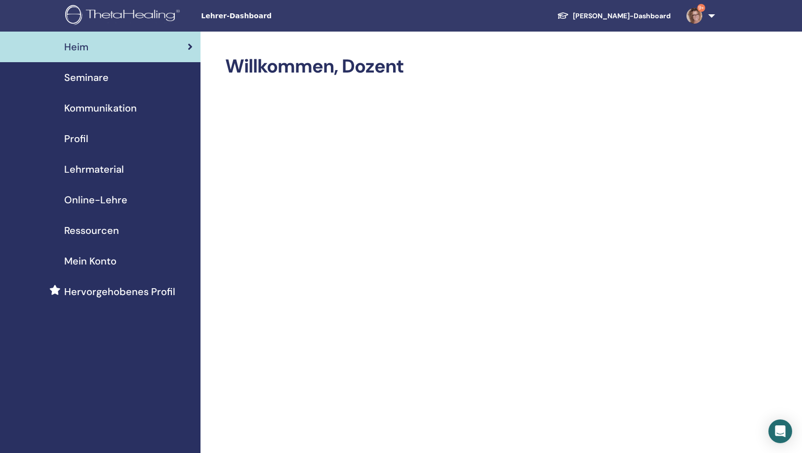
click at [87, 79] on span "Seminare" at bounding box center [86, 77] width 44 height 15
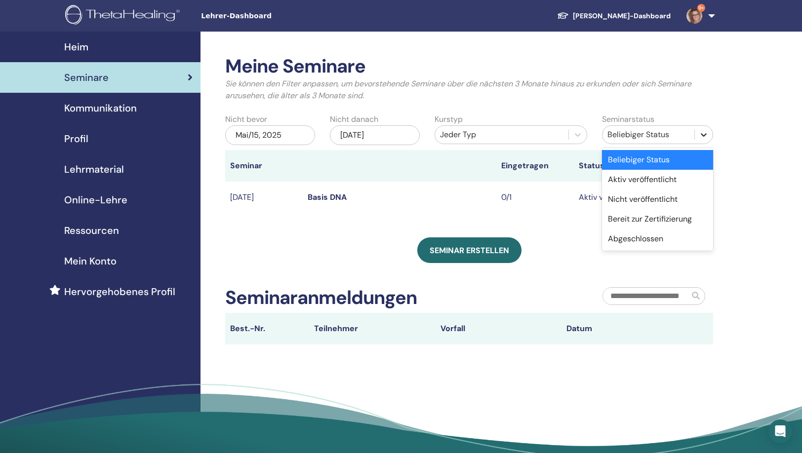
click at [703, 133] on icon at bounding box center [704, 135] width 10 height 10
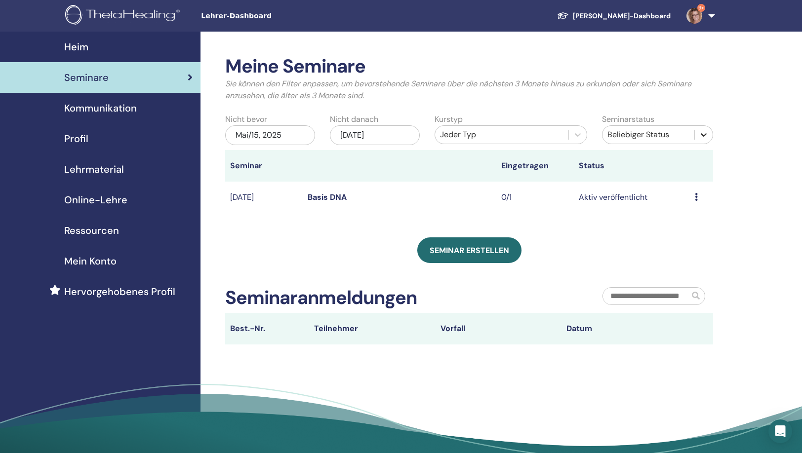
click at [702, 137] on icon at bounding box center [704, 135] width 10 height 10
click at [696, 200] on icon at bounding box center [696, 197] width 3 height 8
click at [736, 197] on div "Meine Seminare Sie können den Filter anpassen, um bevorstehende Seminare über d…" at bounding box center [502, 257] width 602 height 451
click at [696, 198] on icon at bounding box center [696, 197] width 3 height 8
click at [757, 214] on div "Meine Seminare Sie können den Filter anpassen, um bevorstehende Seminare über d…" at bounding box center [502, 257] width 602 height 451
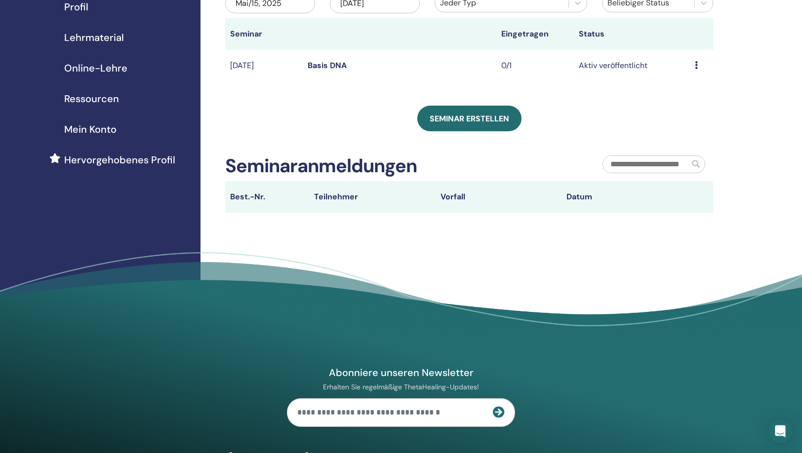
scroll to position [130, 0]
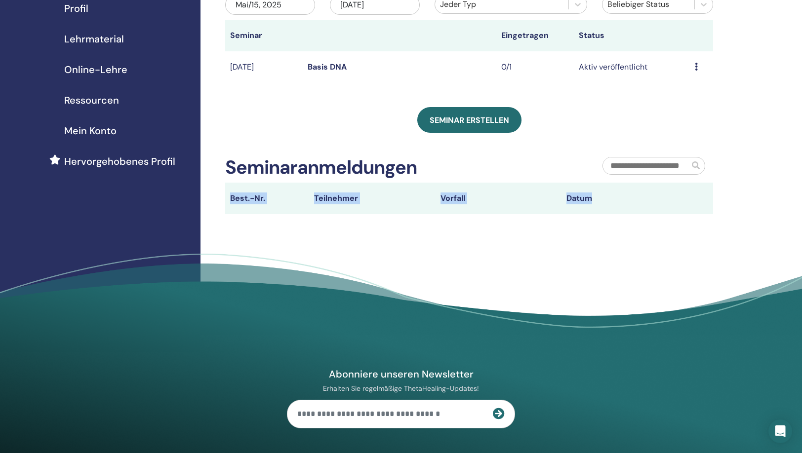
drag, startPoint x: 803, startPoint y: 285, endPoint x: 793, endPoint y: 158, distance: 127.3
click at [793, 158] on div "Meine Seminare Sie können den Filter anpassen, um bevorstehende Seminare über d…" at bounding box center [502, 126] width 602 height 451
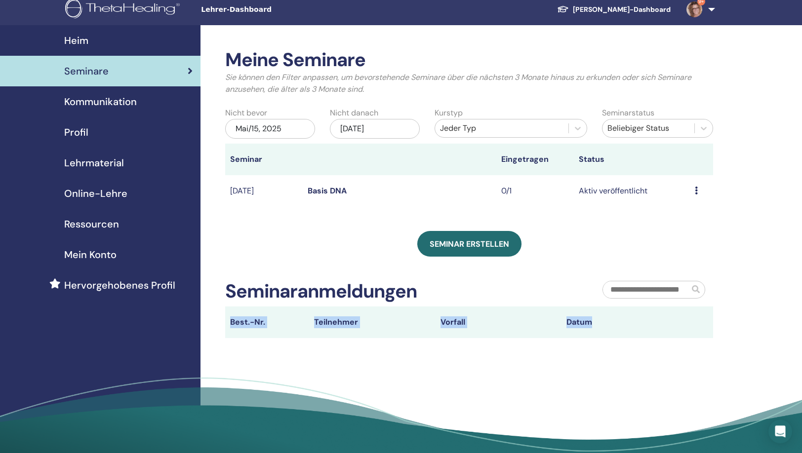
scroll to position [0, 0]
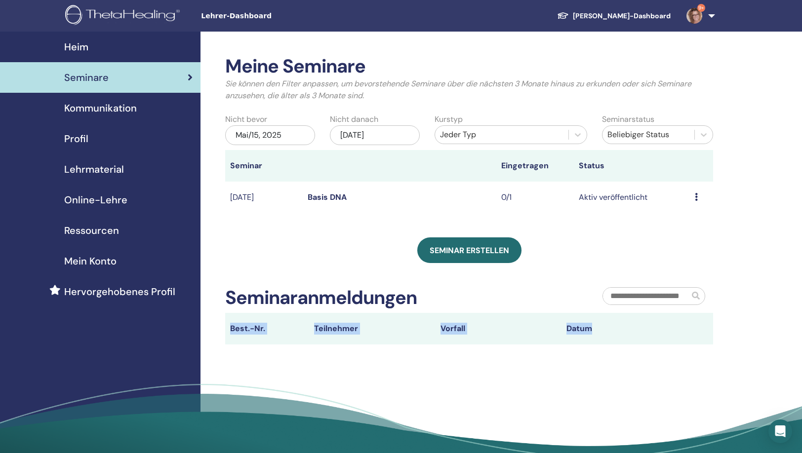
click at [116, 291] on span "Hervorgehobenes Profil" at bounding box center [119, 292] width 111 height 15
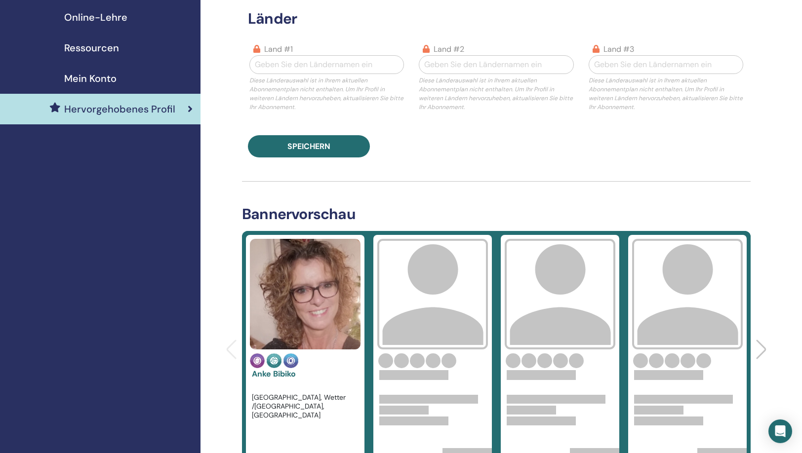
scroll to position [239, 0]
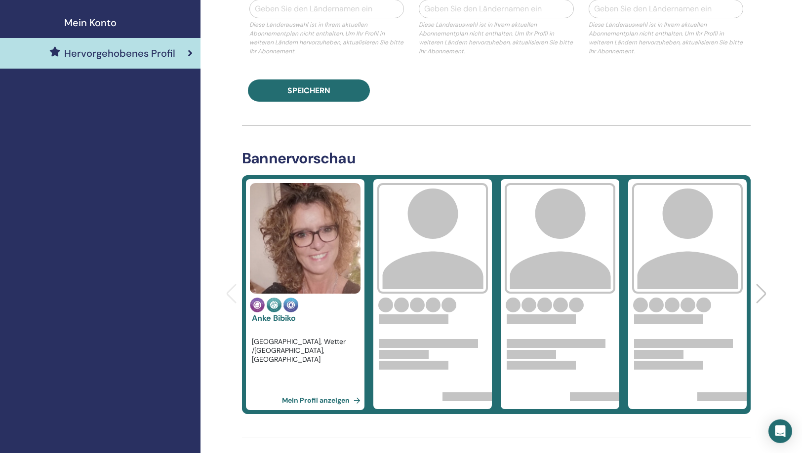
click at [333, 401] on link "Mein Profil anzeigen" at bounding box center [323, 401] width 82 height 20
